Goal: Transaction & Acquisition: Obtain resource

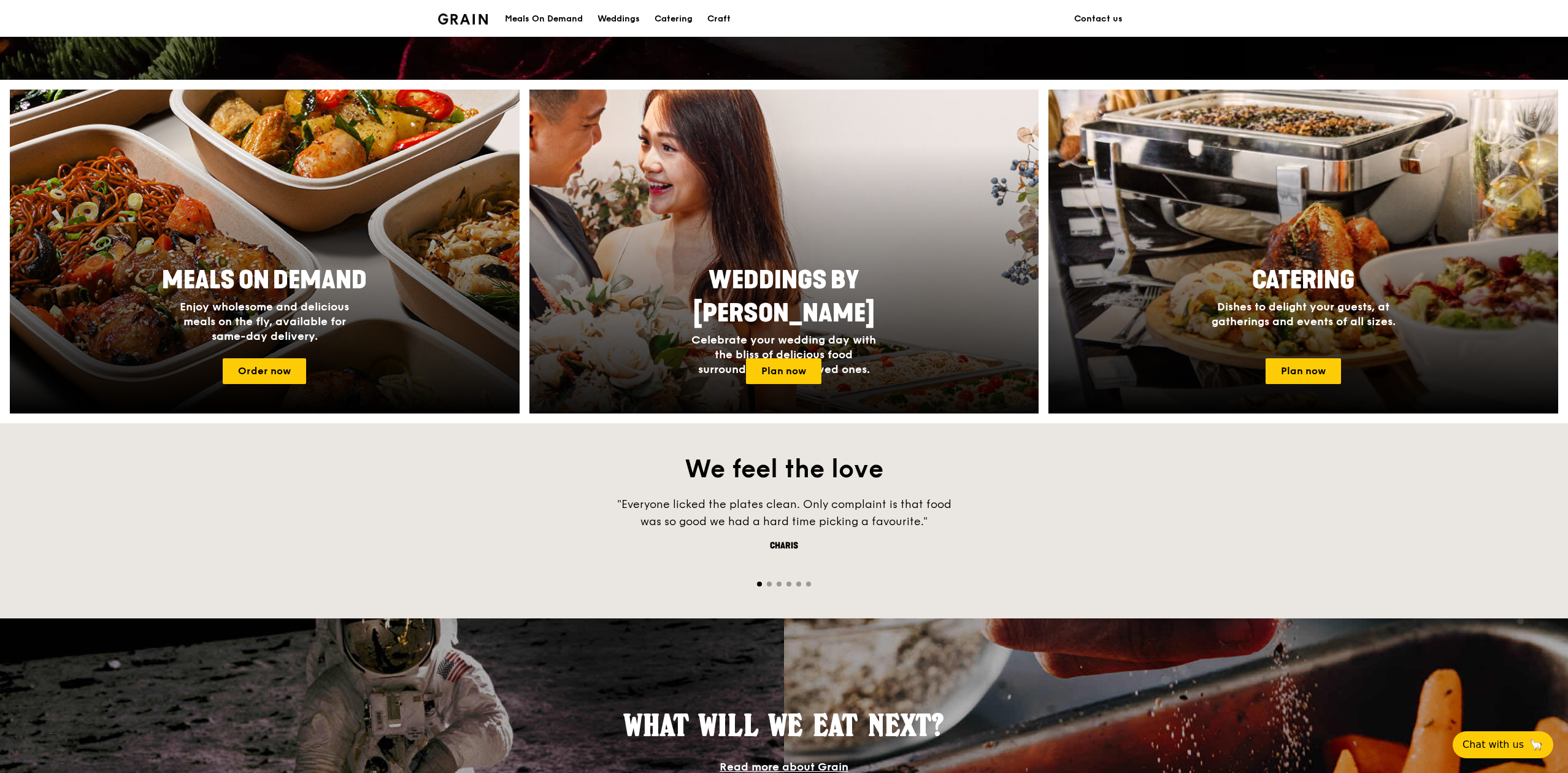
scroll to position [491, 0]
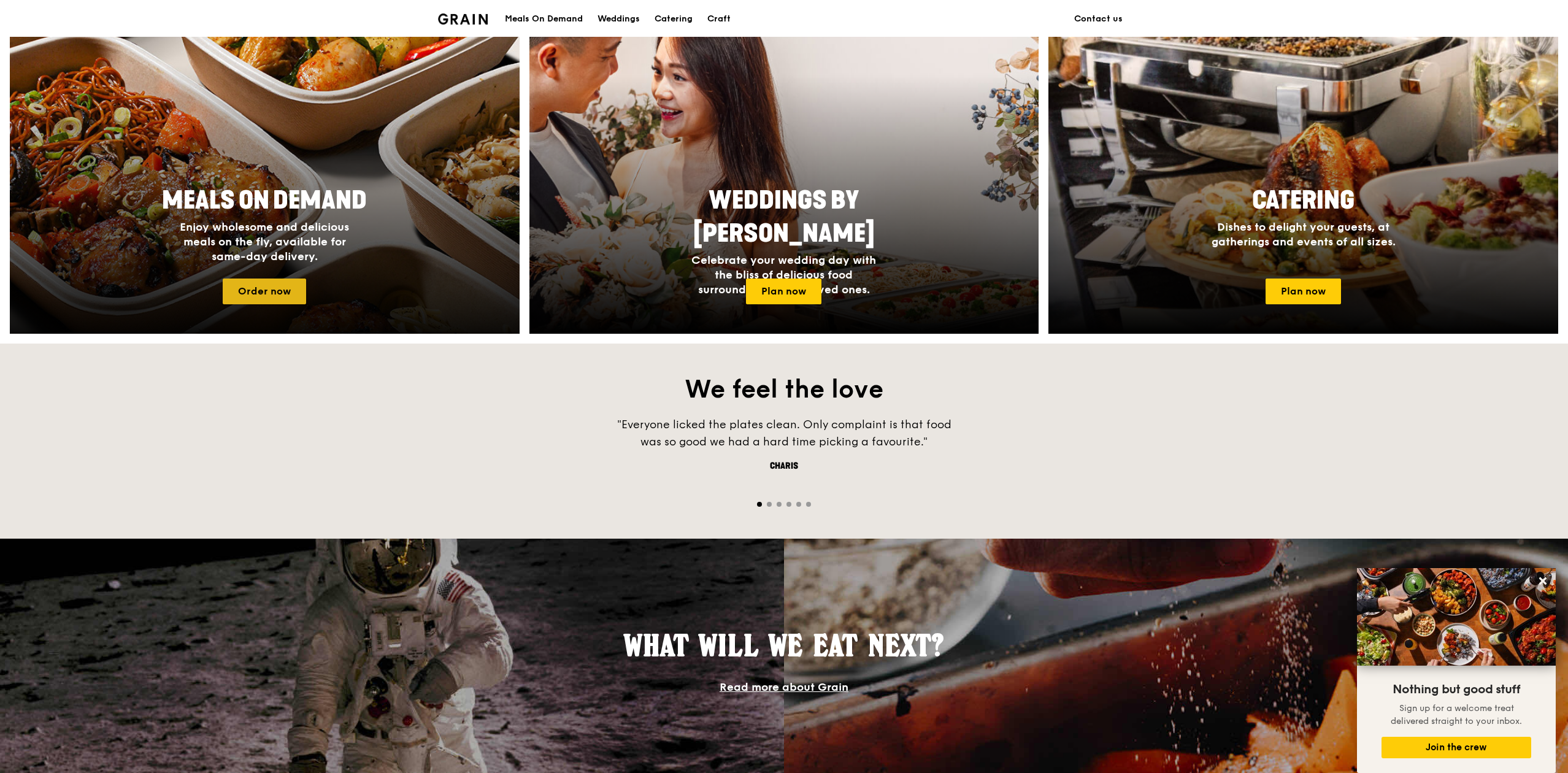
click at [264, 289] on link "Order now" at bounding box center [264, 291] width 83 height 26
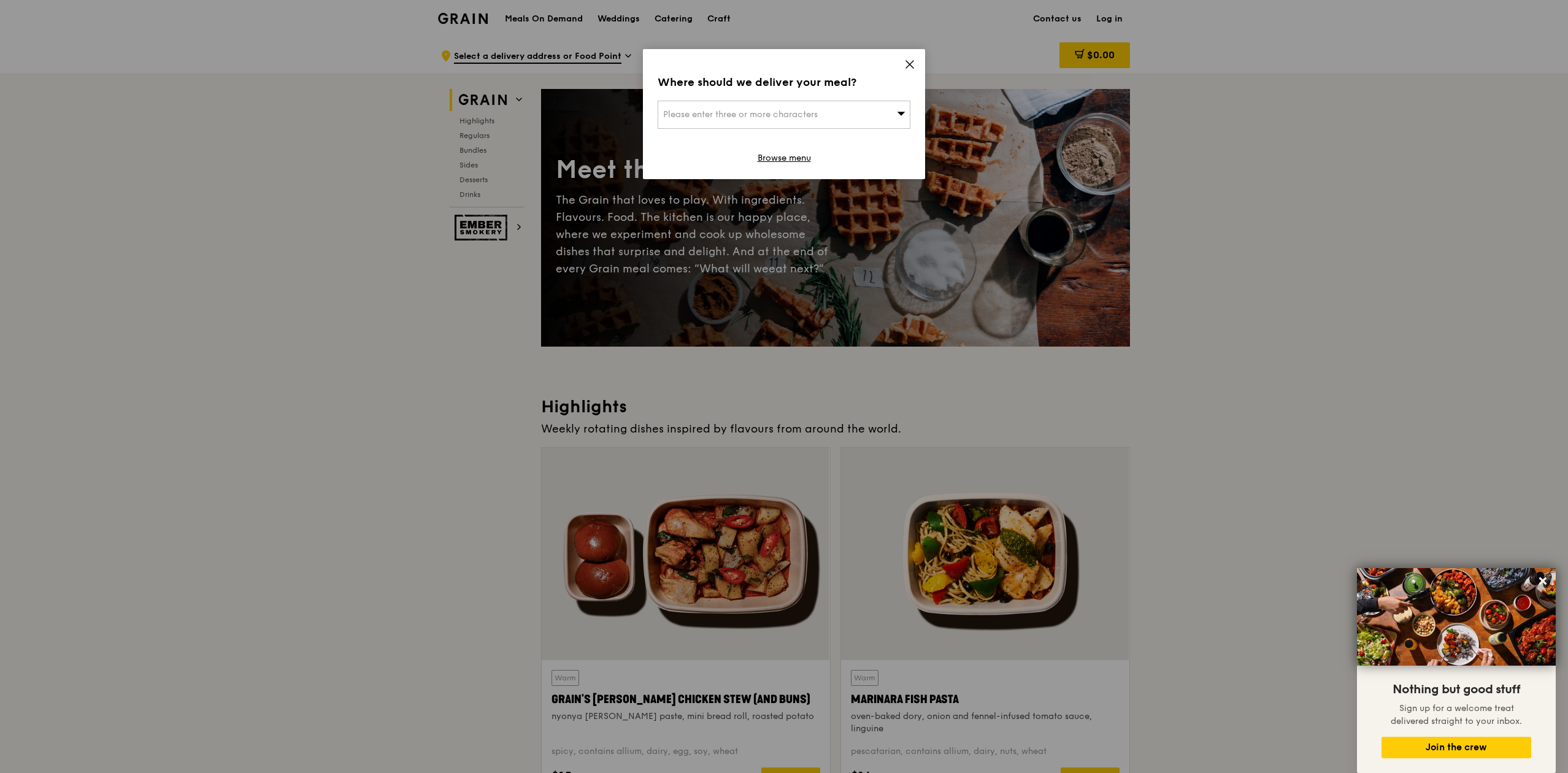
click at [909, 62] on icon at bounding box center [910, 65] width 11 height 11
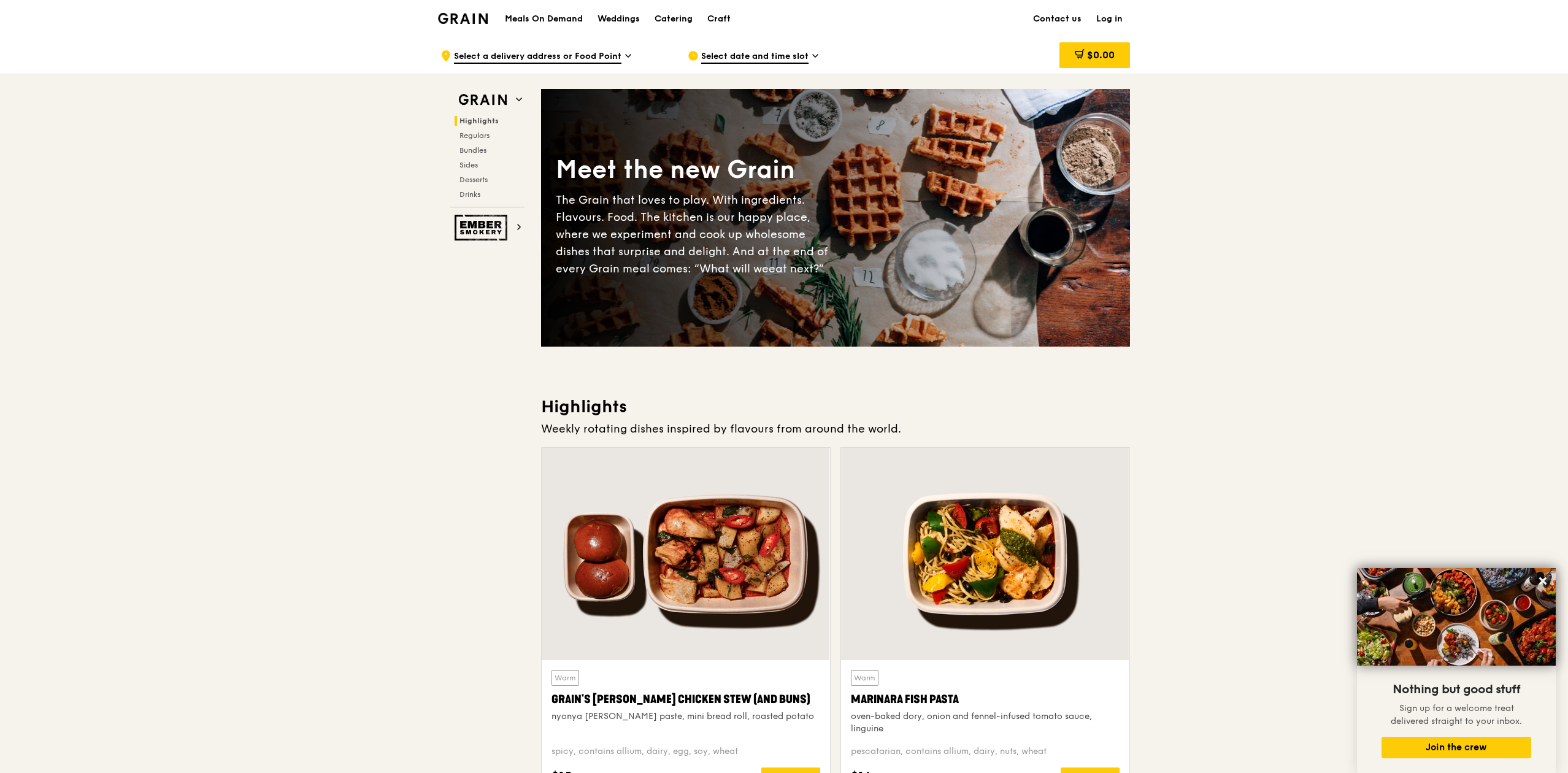
click at [559, 20] on h1 "Meals On Demand" at bounding box center [544, 18] width 78 height 12
click at [675, 16] on div "Catering" at bounding box center [673, 19] width 38 height 37
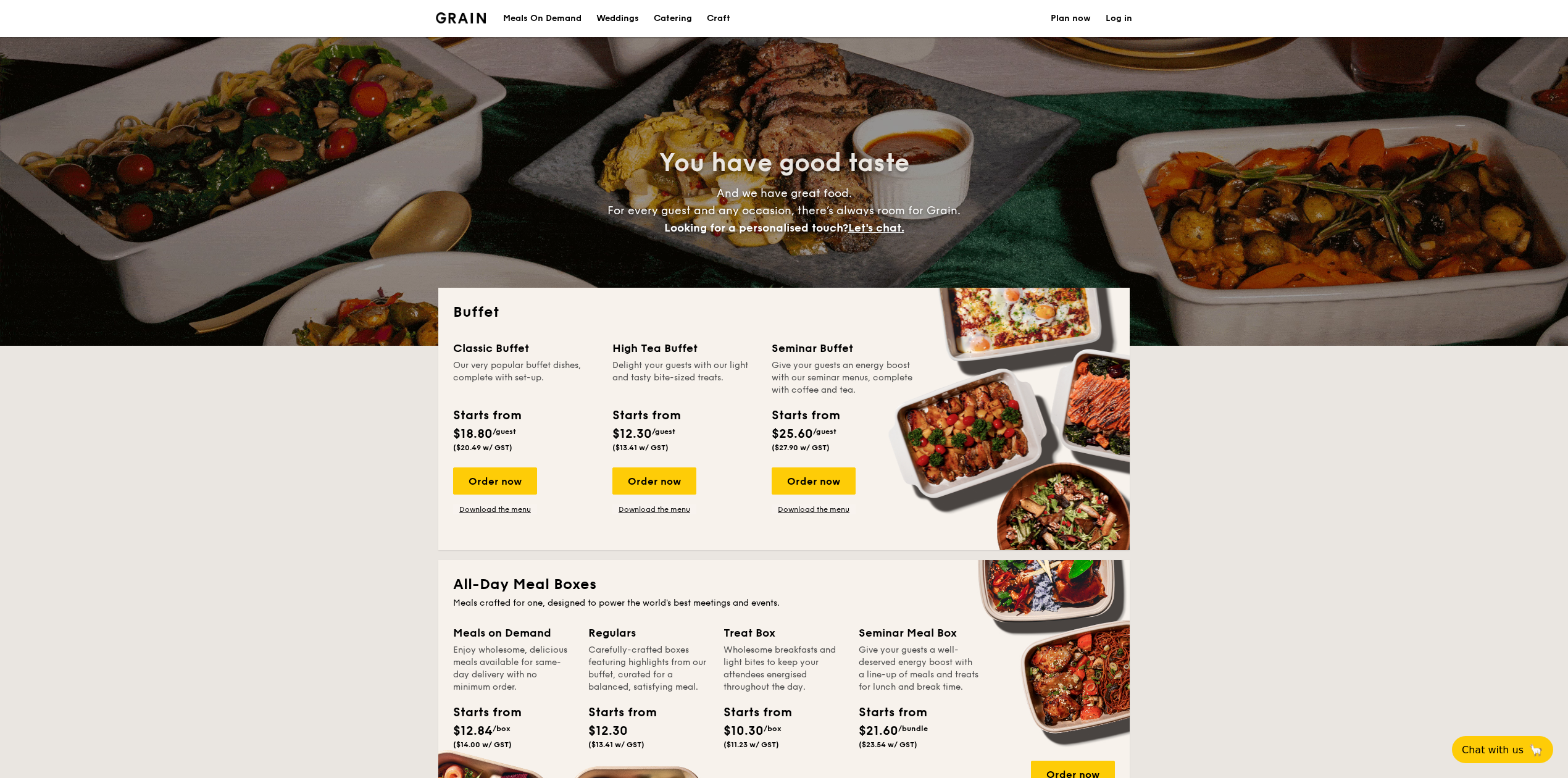
select select
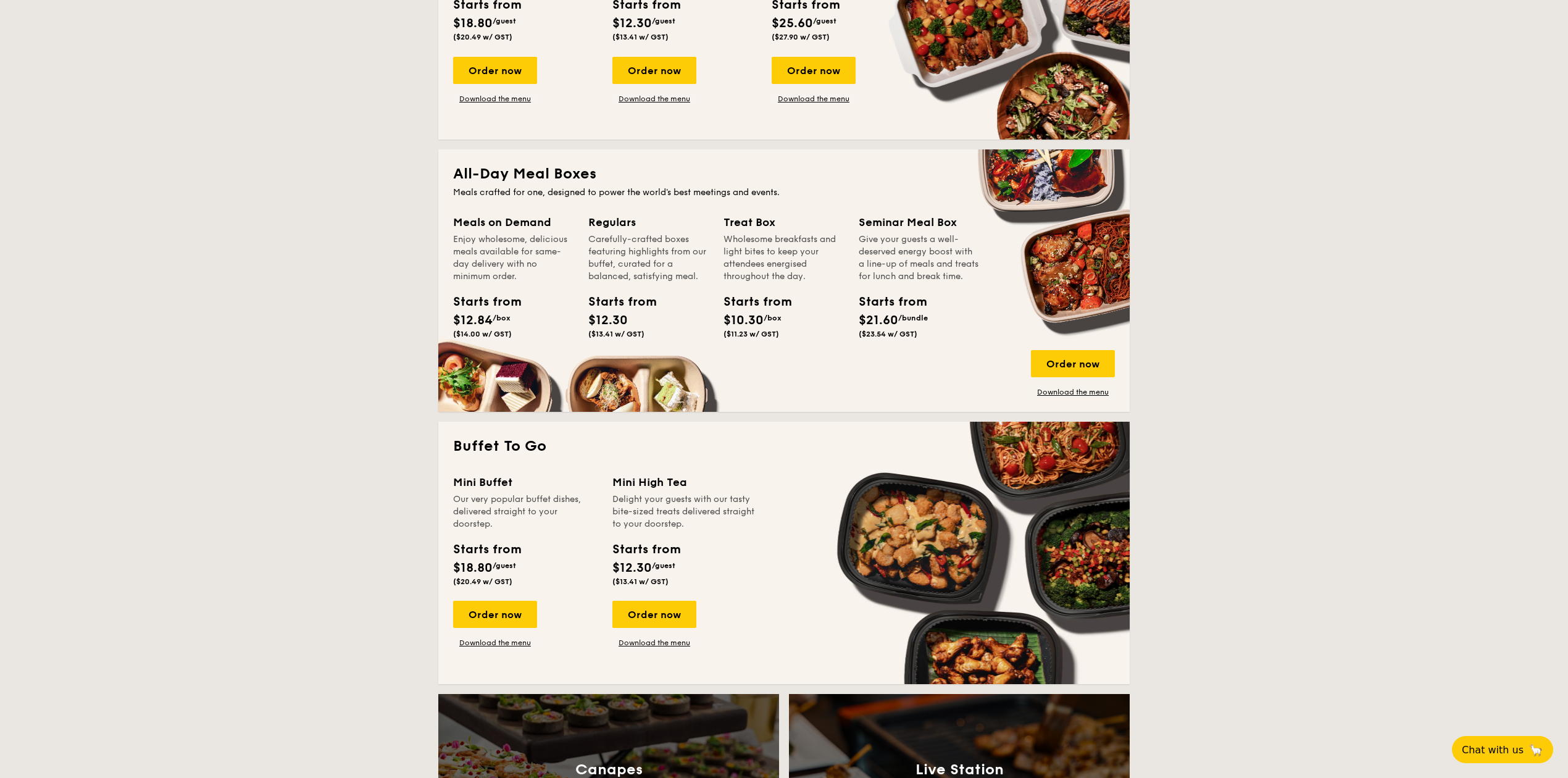
scroll to position [411, 0]
click at [1083, 391] on link "Download the menu" at bounding box center [1073, 391] width 84 height 10
